Goal: Transaction & Acquisition: Purchase product/service

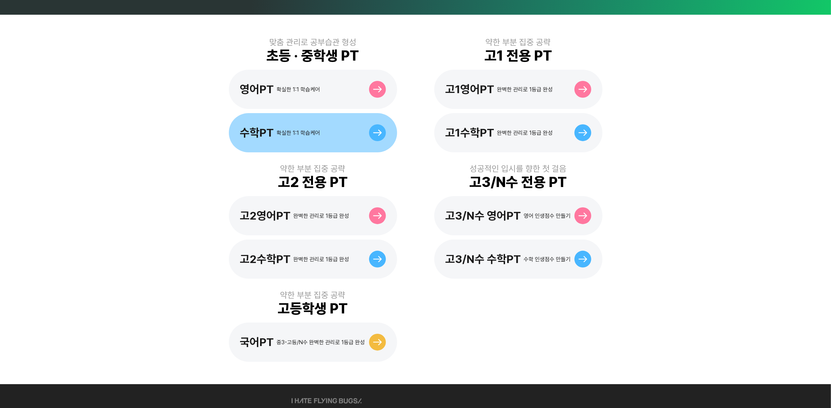
scroll to position [151, 0]
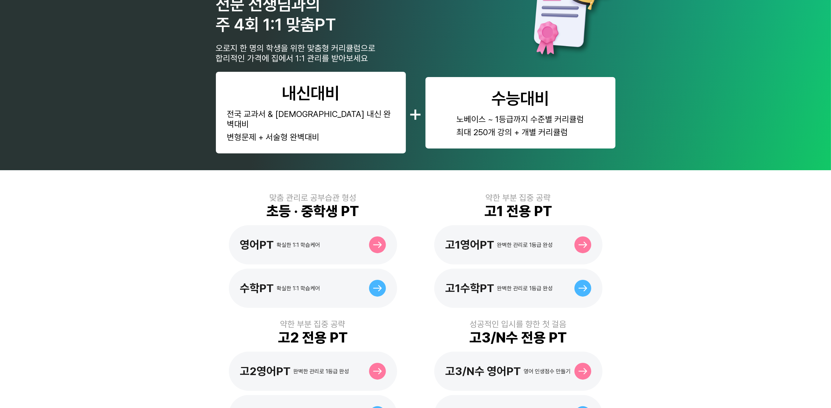
scroll to position [44, 0]
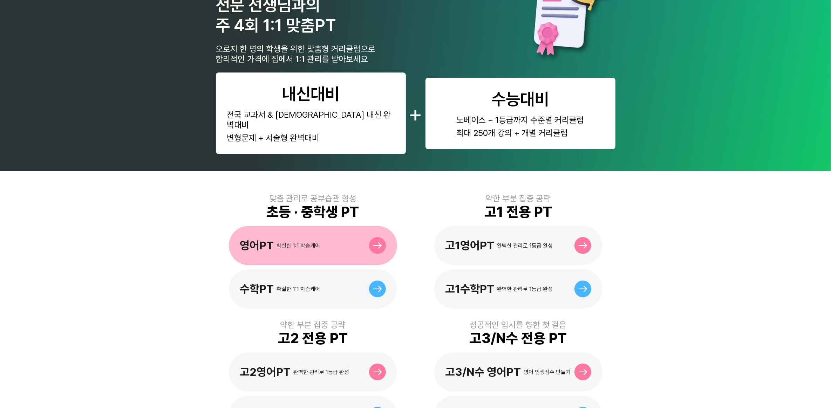
click at [310, 239] on div "영어PT 확실한 1:1 학습케어" at bounding box center [280, 245] width 80 height 13
